Goal: Information Seeking & Learning: Learn about a topic

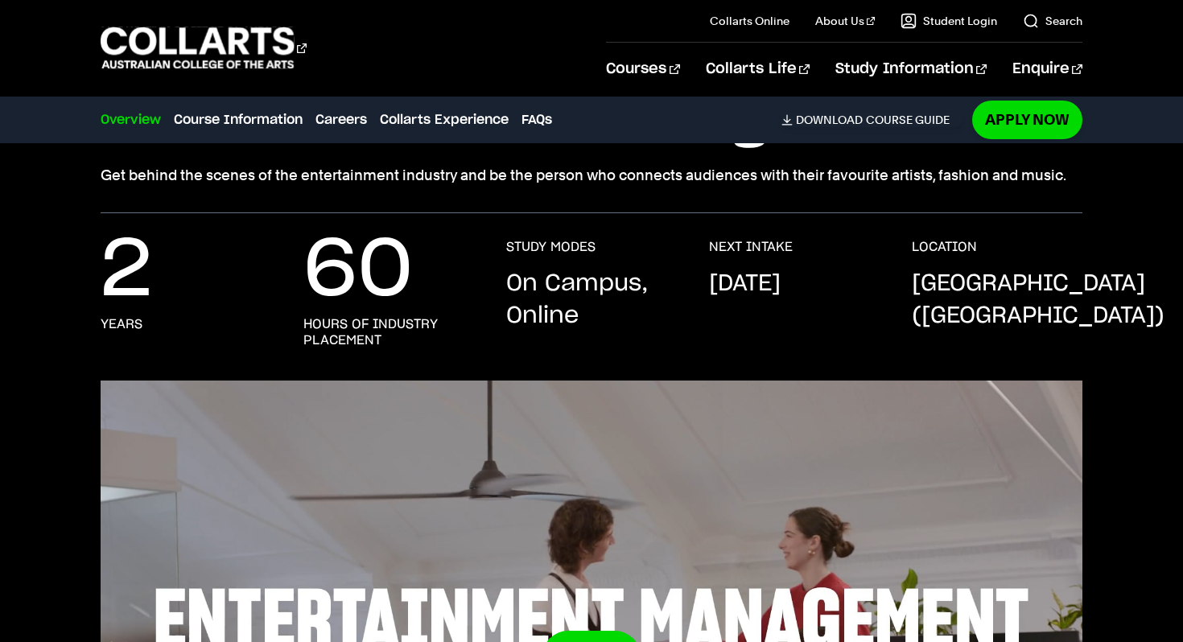
scroll to position [266, 0]
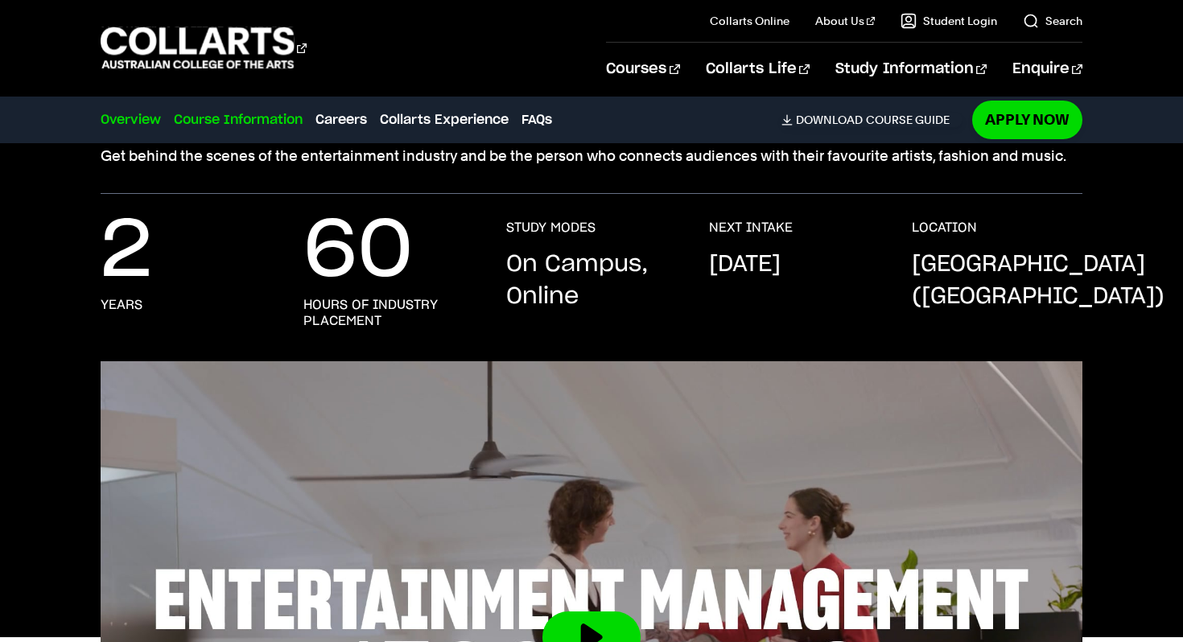
click at [227, 113] on link "Course Information" at bounding box center [238, 119] width 129 height 19
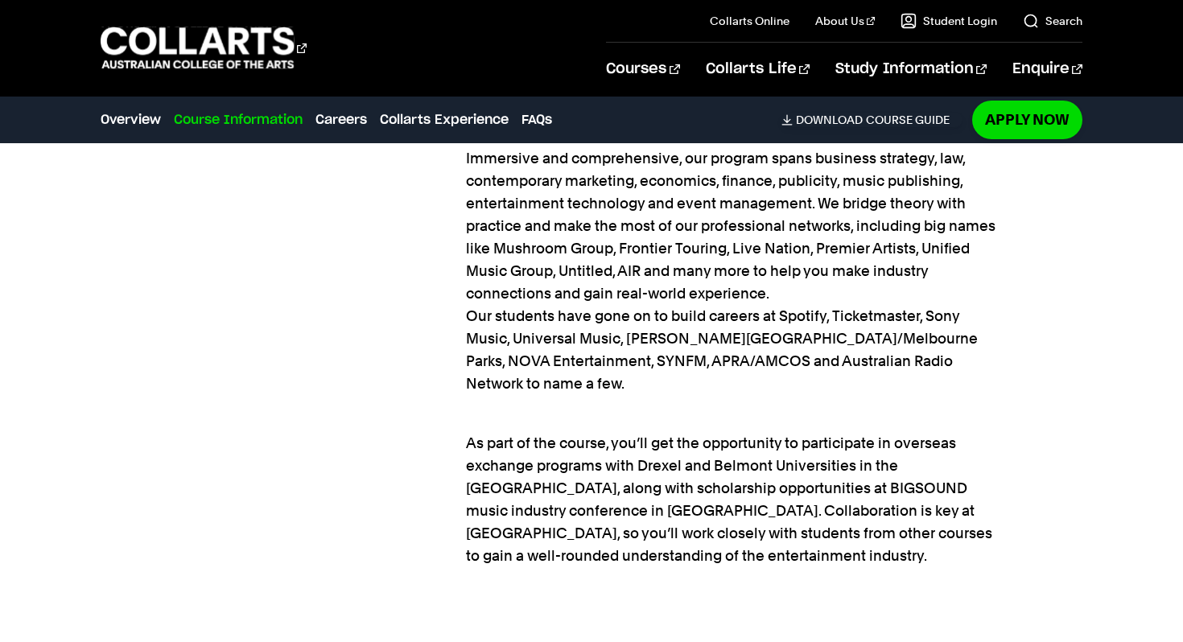
scroll to position [2225, 0]
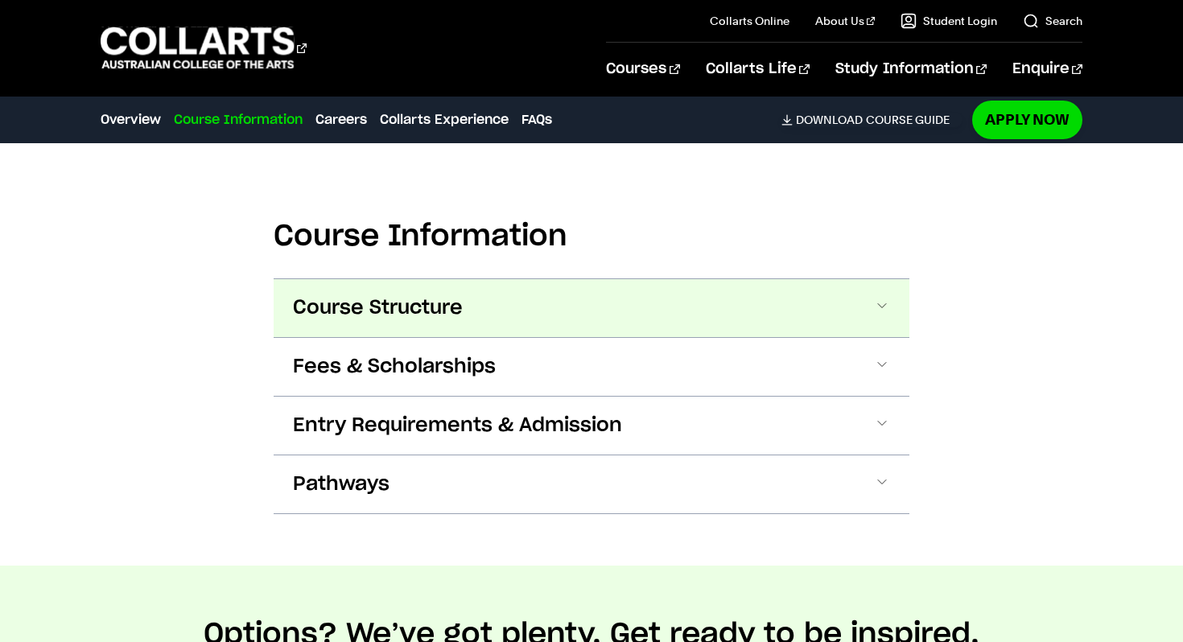
click at [340, 311] on span "Course Structure" at bounding box center [378, 308] width 170 height 26
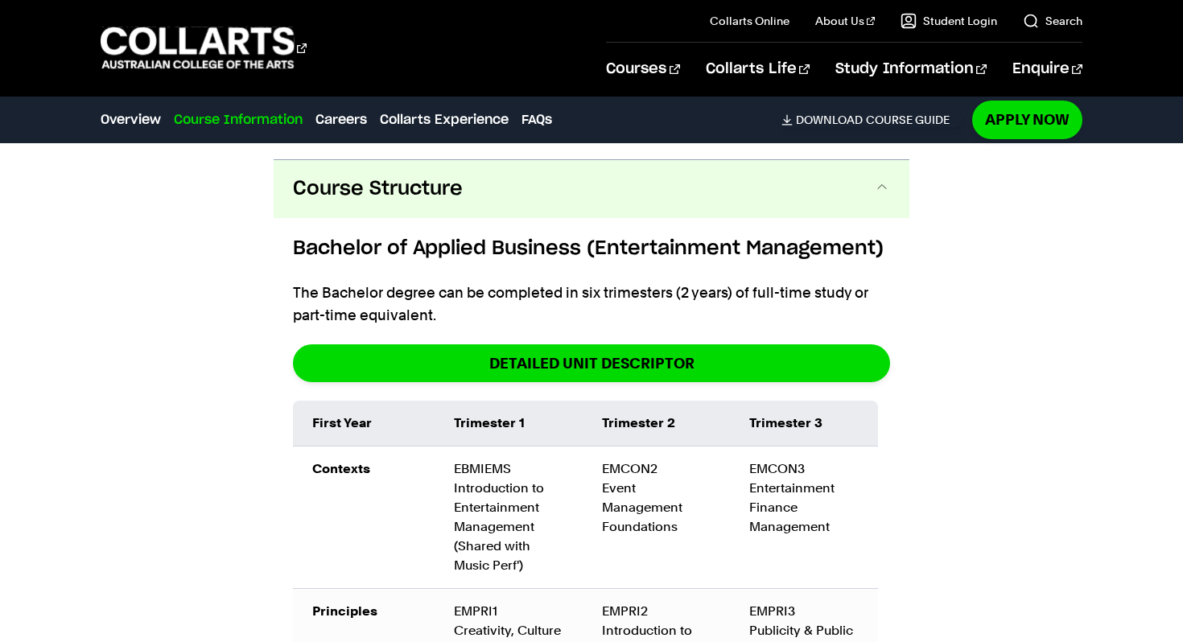
scroll to position [2360, 0]
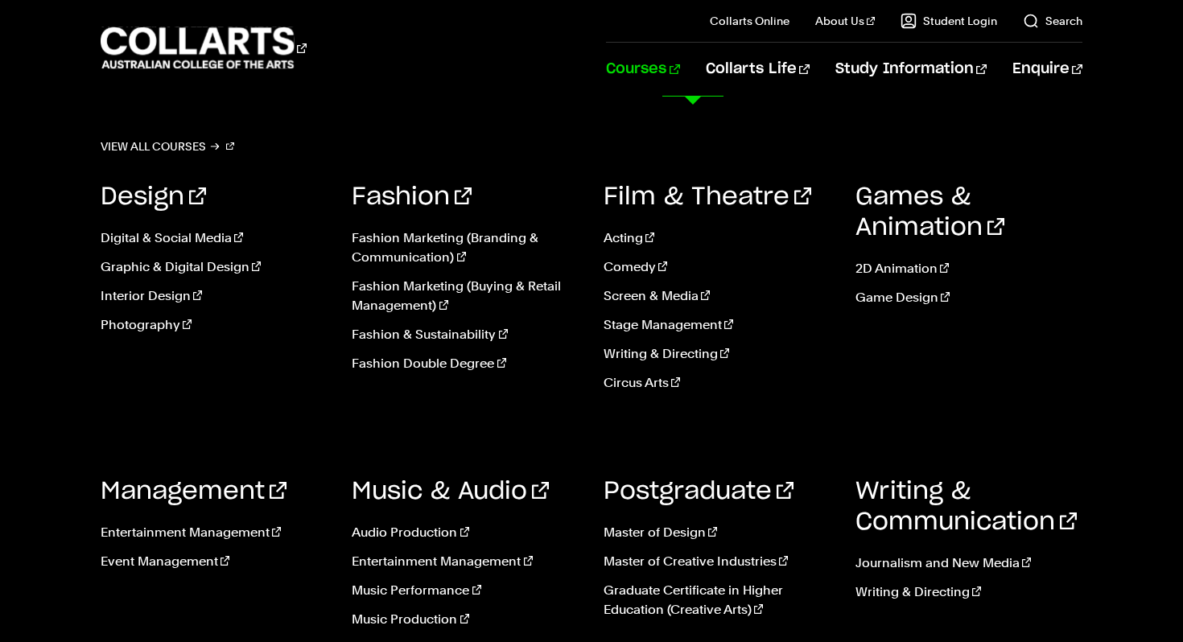
click at [679, 76] on link "Courses" at bounding box center [642, 69] width 73 height 53
